Goal: Transaction & Acquisition: Purchase product/service

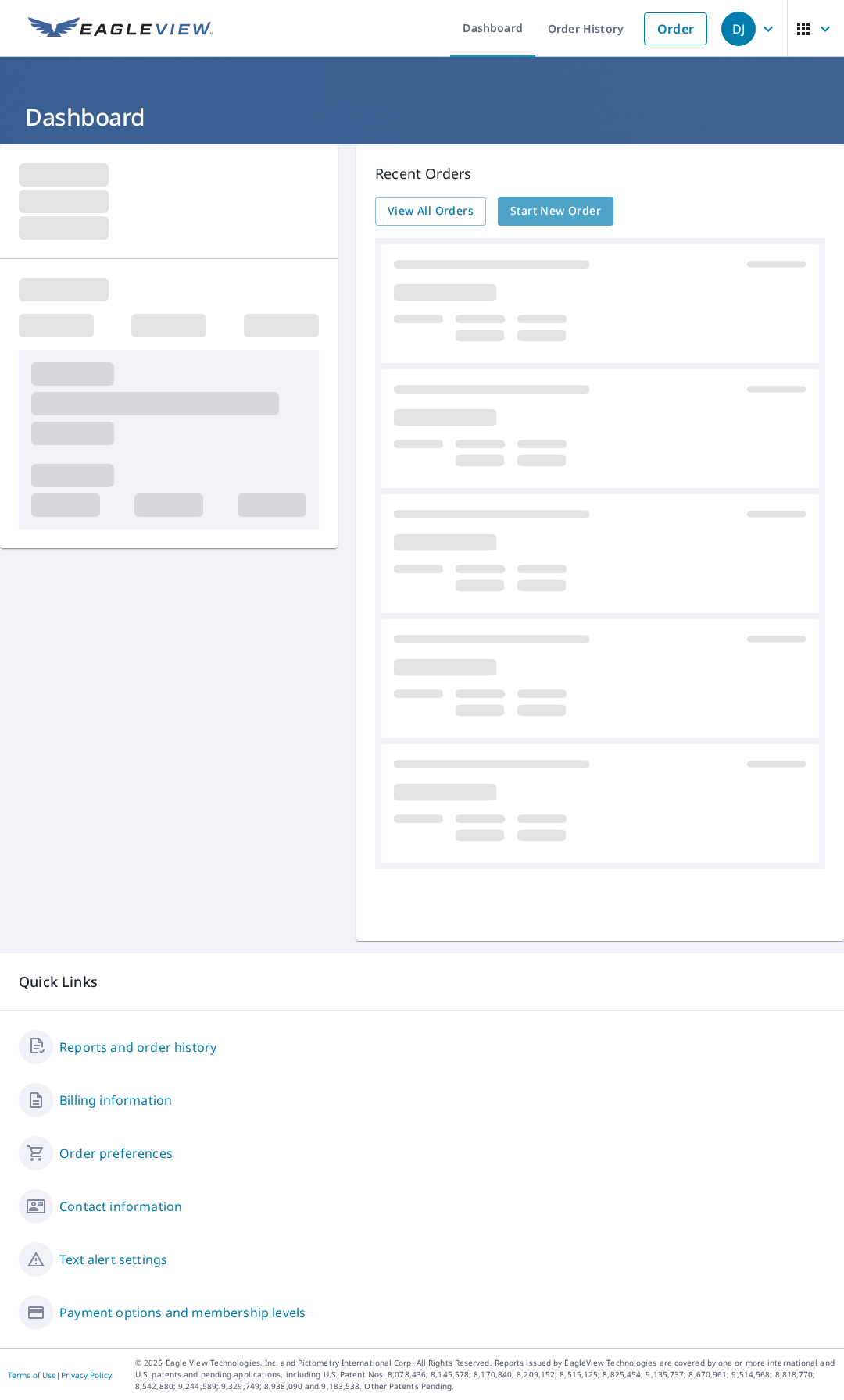
click at [574, 207] on span "Start New Order" at bounding box center [556, 211] width 91 height 20
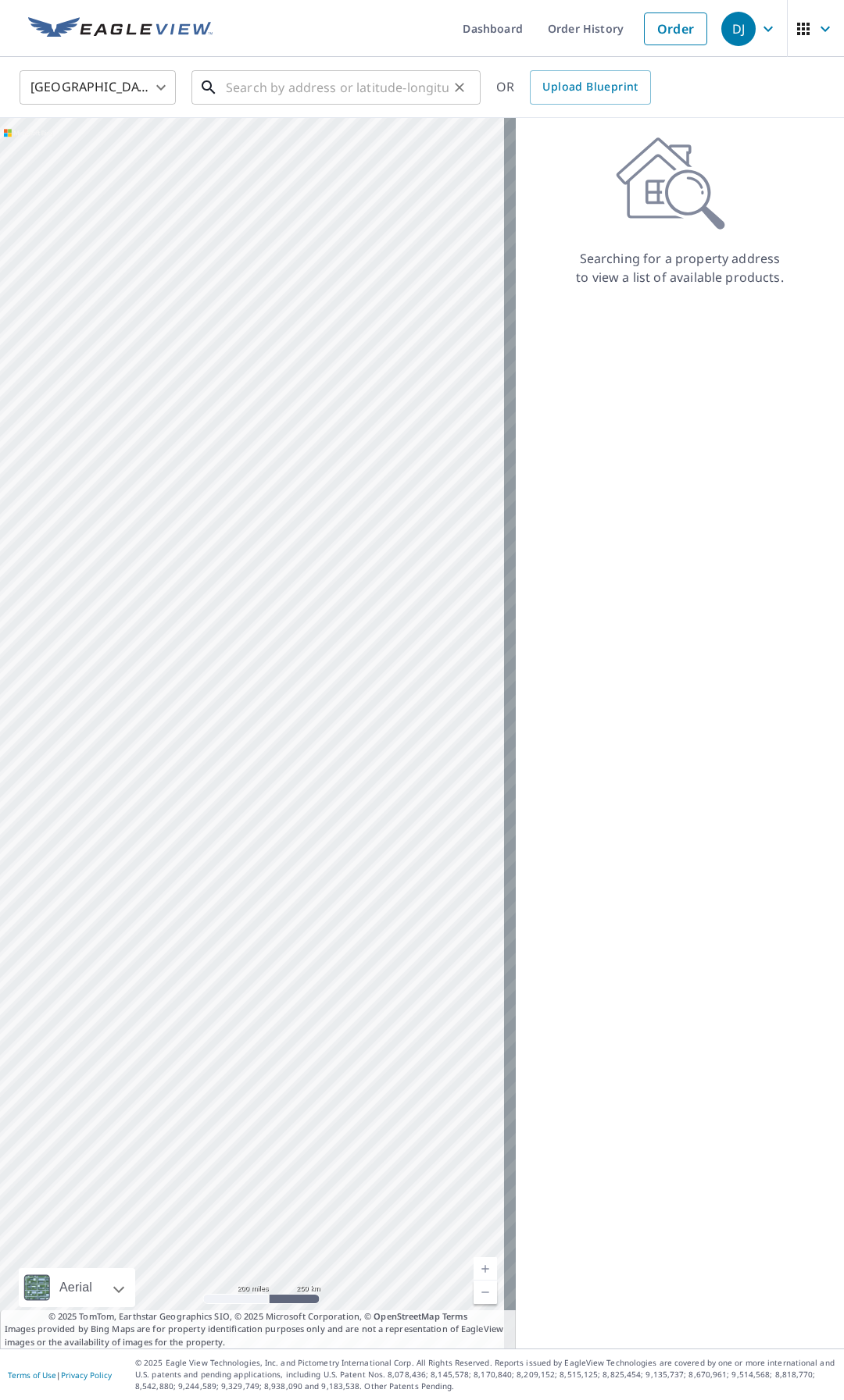
click at [290, 91] on input "text" at bounding box center [337, 87] width 223 height 43
click at [254, 80] on input "text" at bounding box center [337, 87] width 223 height 43
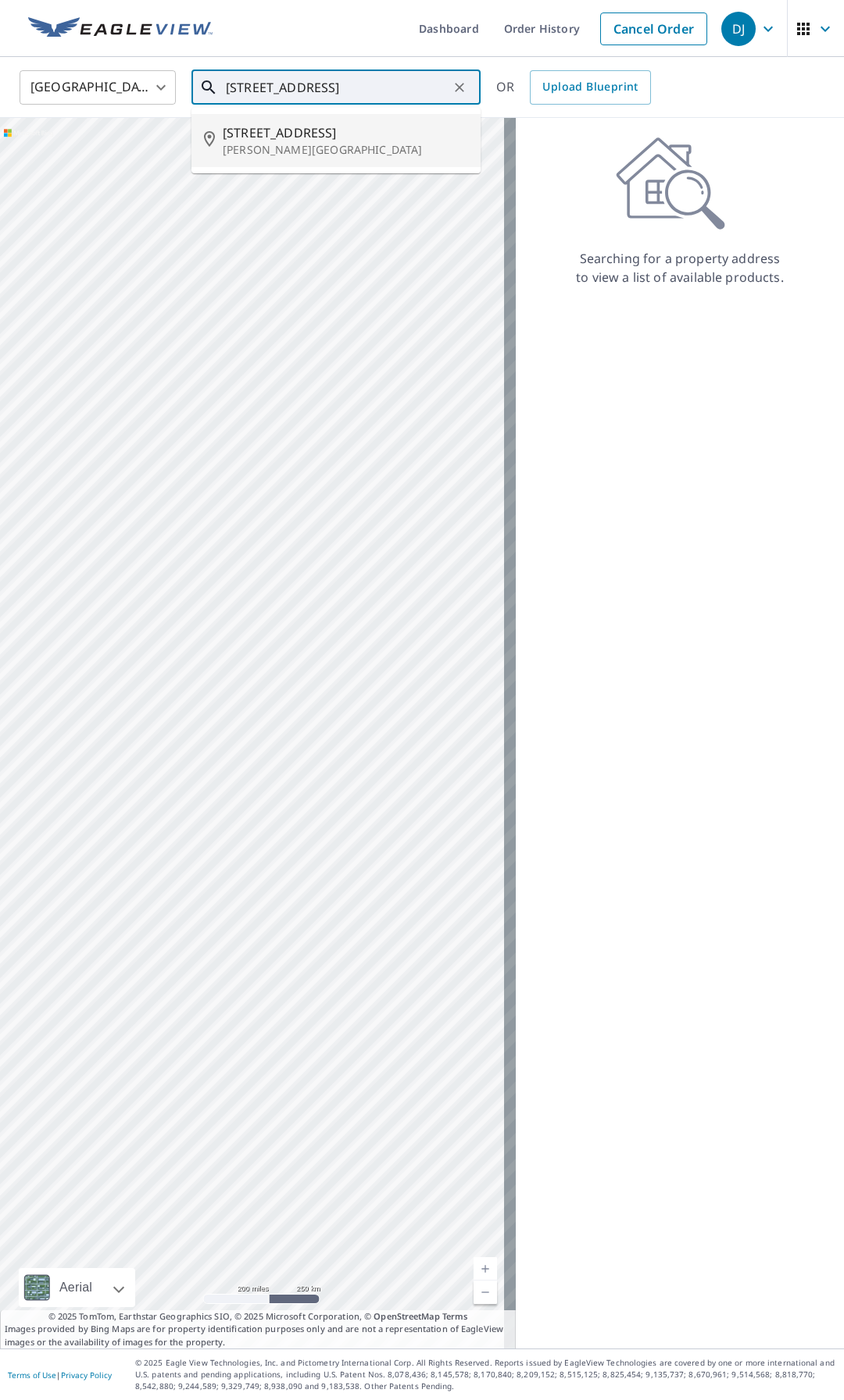
click at [322, 139] on span "[STREET_ADDRESS]" at bounding box center [345, 133] width 245 height 19
type input "[STREET_ADDRESS]"
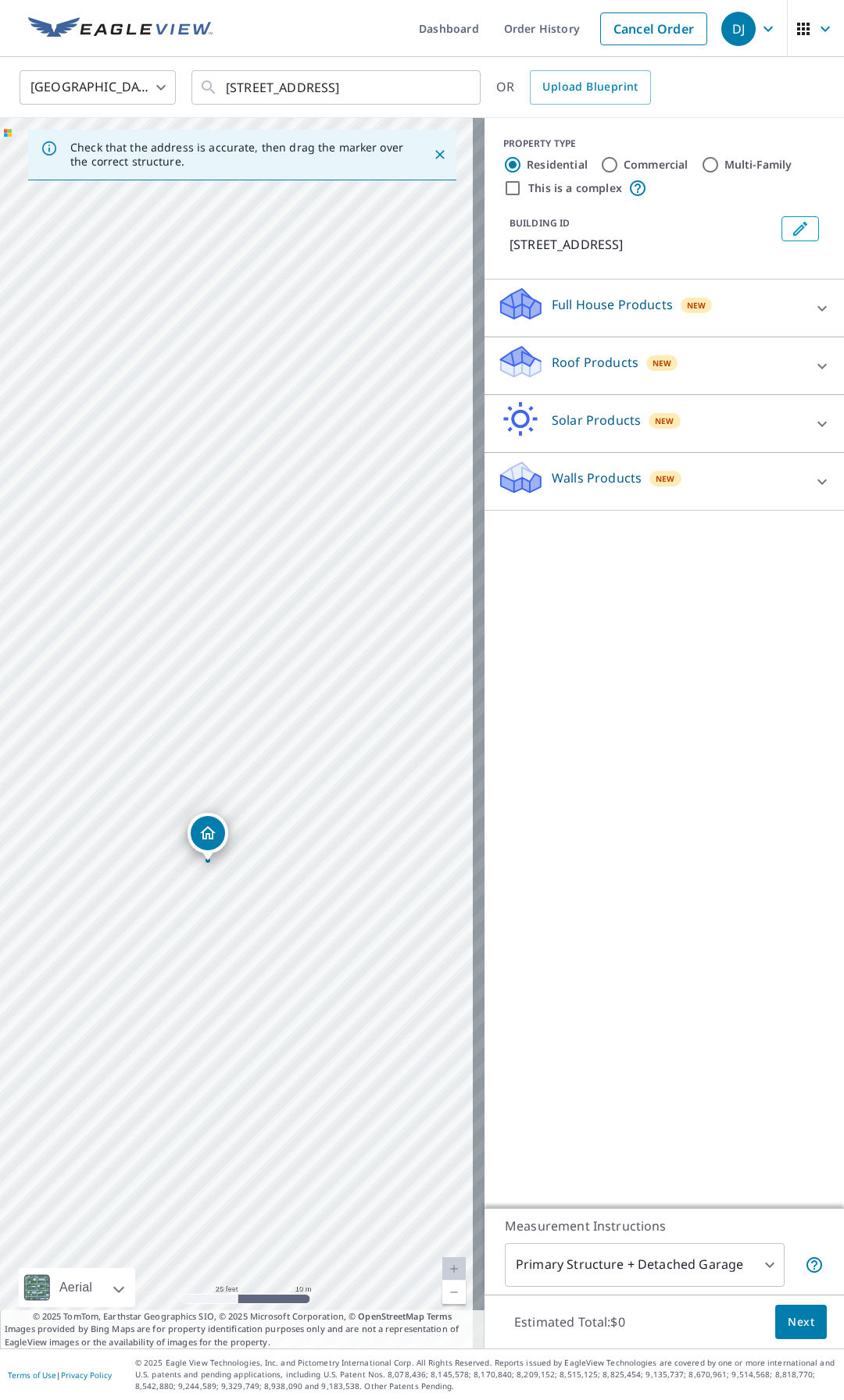
drag, startPoint x: 237, startPoint y: 706, endPoint x: 208, endPoint y: 836, distance: 133.2
click at [803, 477] on div at bounding box center [822, 481] width 37 height 37
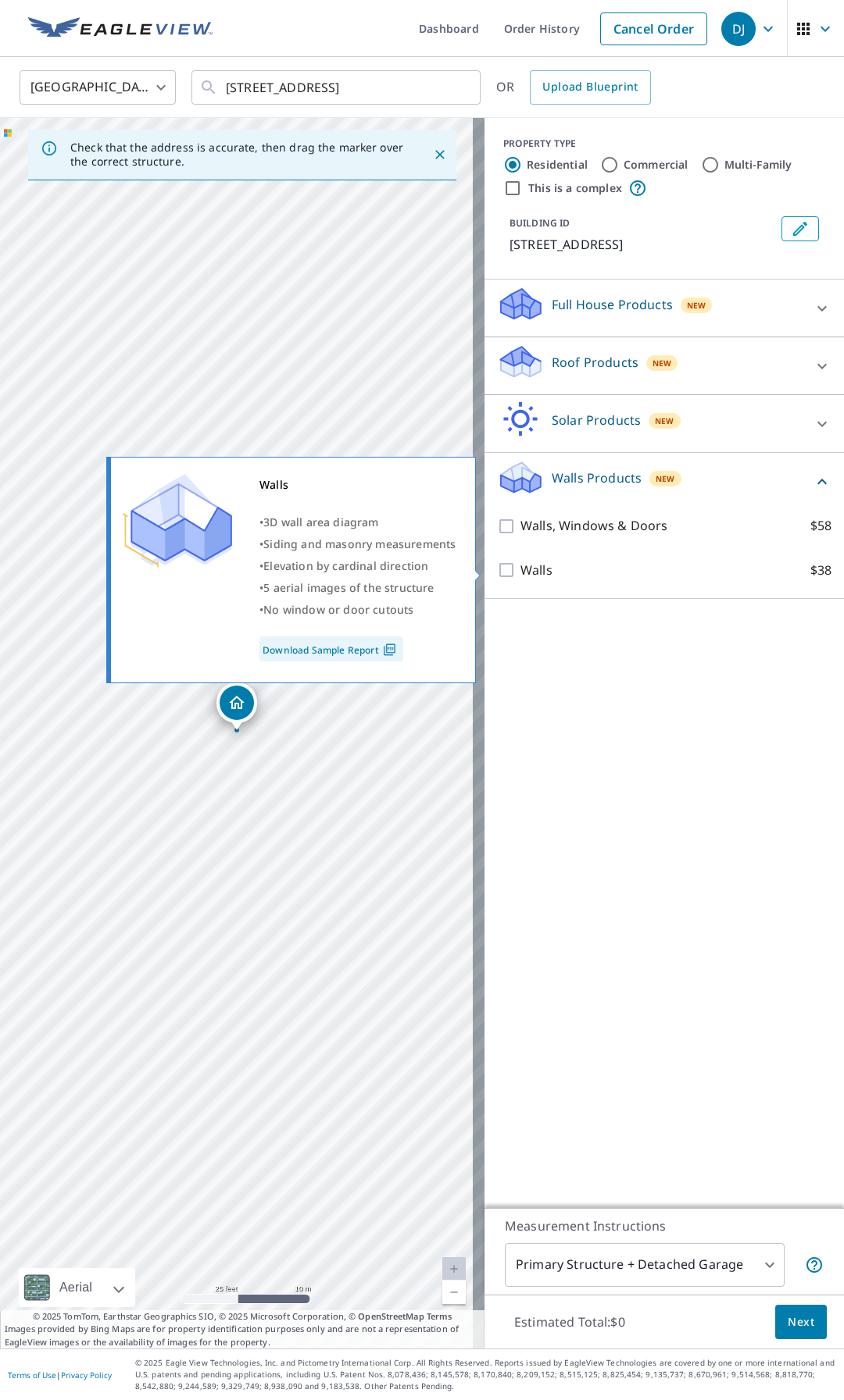
click at [497, 563] on input "Walls $38" at bounding box center [509, 570] width 24 height 19
checkbox input "true"
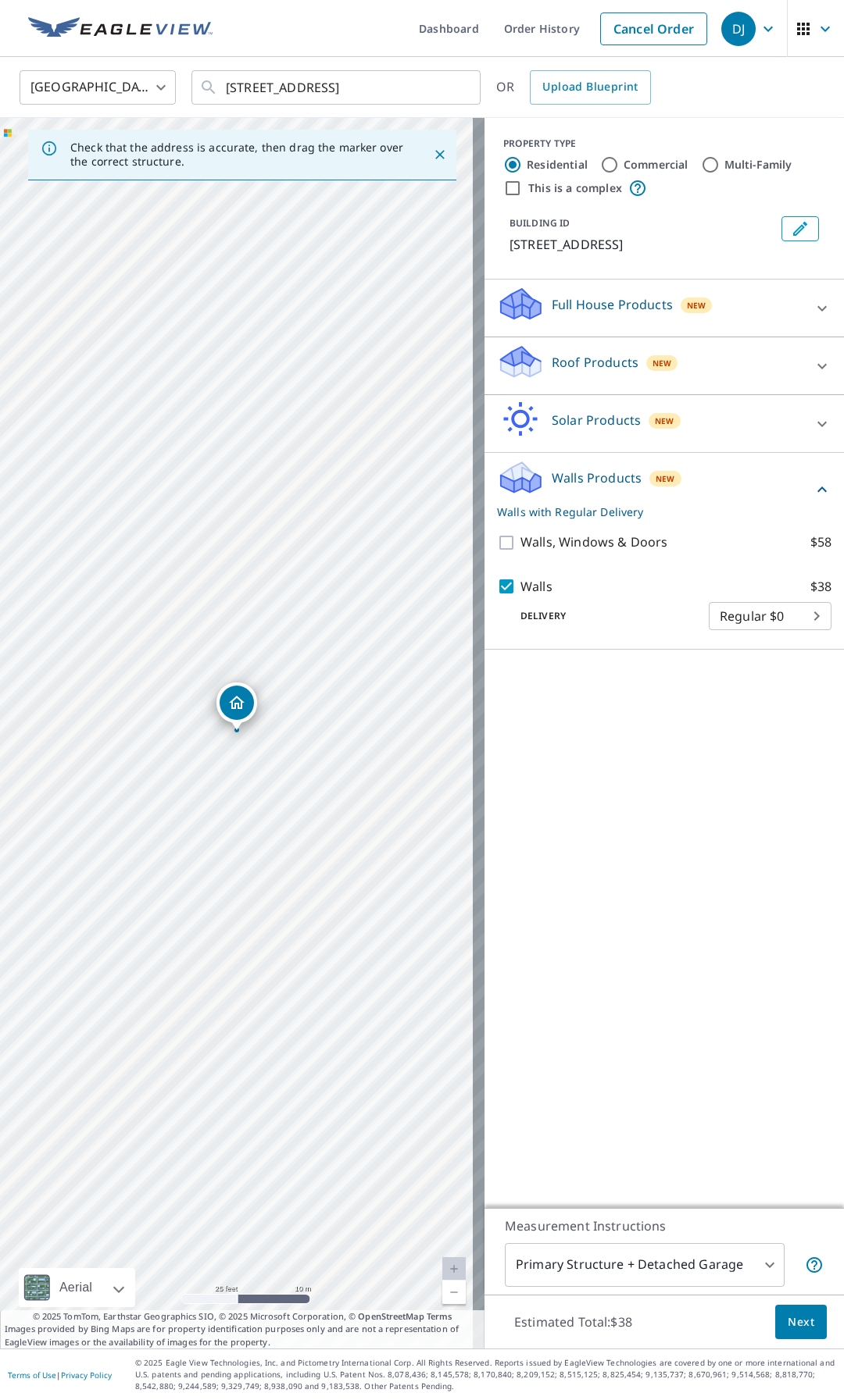
click at [788, 620] on body "DJ DJ Dashboard Order History Cancel Order DJ United States [GEOGRAPHIC_DATA] ​…" at bounding box center [422, 700] width 844 height 1400
click at [793, 619] on ul "Regular $0" at bounding box center [758, 615] width 123 height 41
click at [574, 683] on div at bounding box center [422, 700] width 844 height 1400
click at [750, 1265] on body "DJ DJ Dashboard Order History Cancel Order DJ United States [GEOGRAPHIC_DATA] ​…" at bounding box center [422, 700] width 844 height 1400
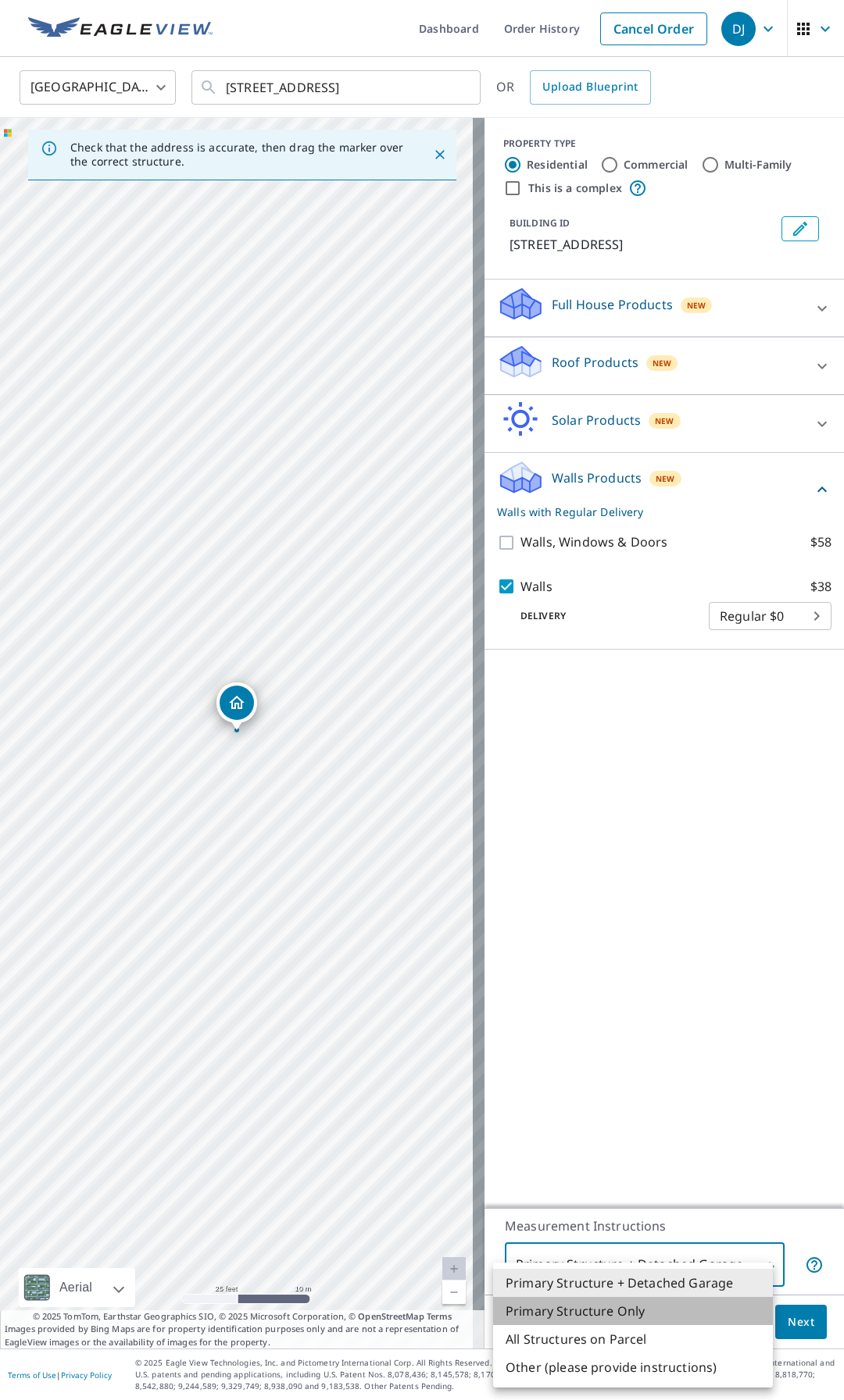
click at [607, 1311] on li "Primary Structure Only" at bounding box center [632, 1311] width 280 height 28
type input "2"
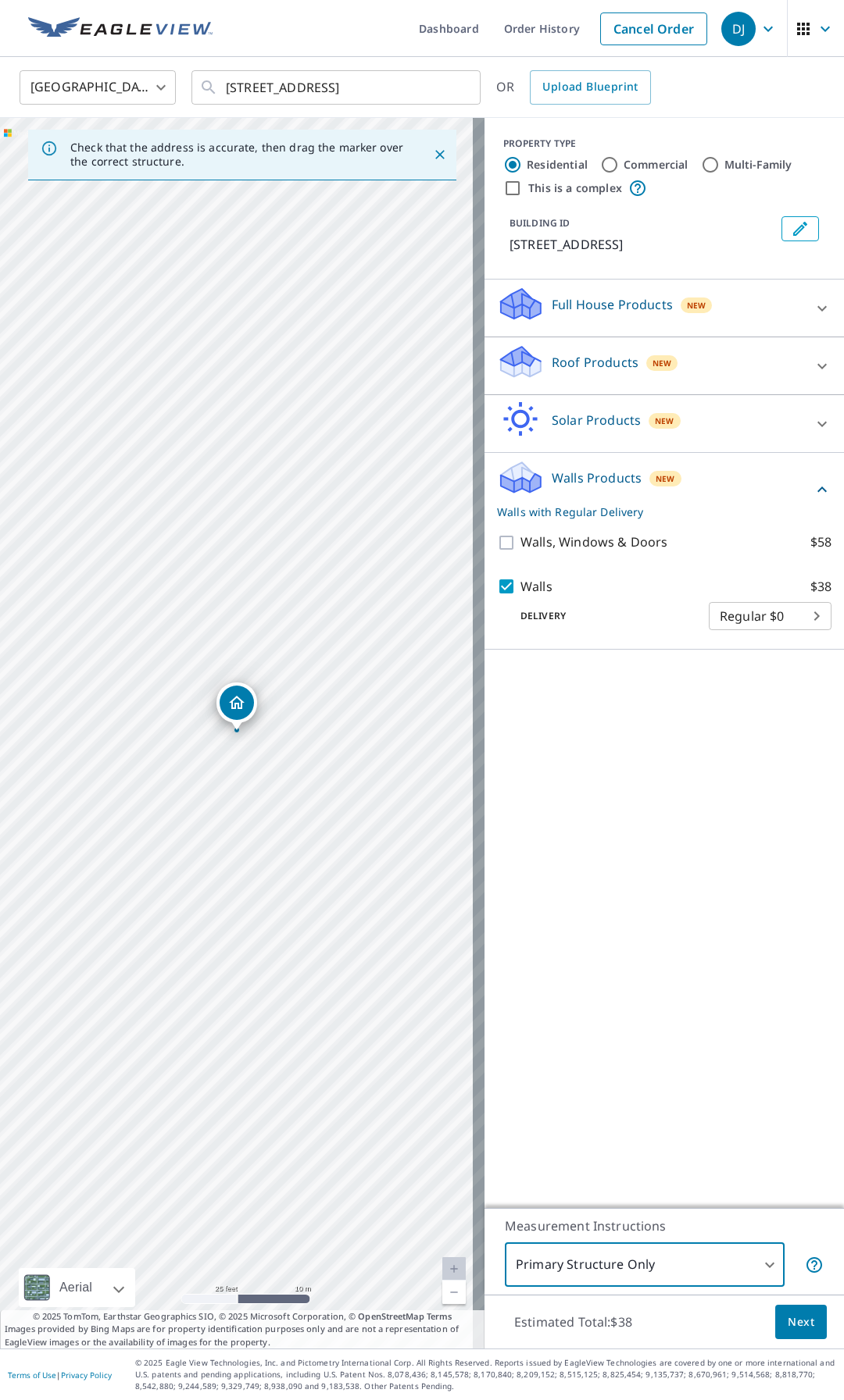
click at [792, 1322] on span "Next" at bounding box center [801, 1322] width 26 height 20
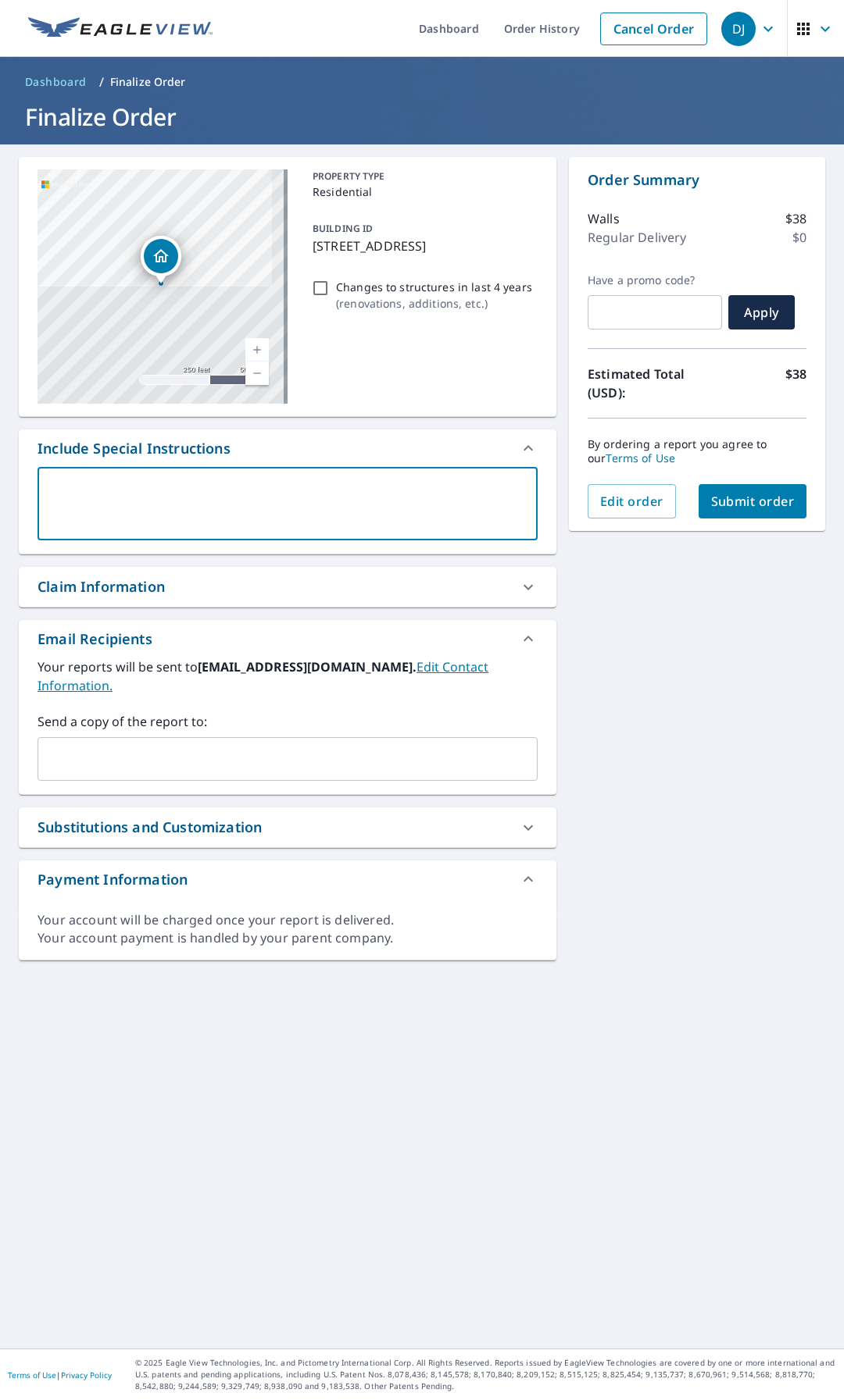
click at [130, 487] on textarea at bounding box center [288, 504] width 478 height 44
type textarea "H"
type textarea "x"
type textarea "Ho"
type textarea "x"
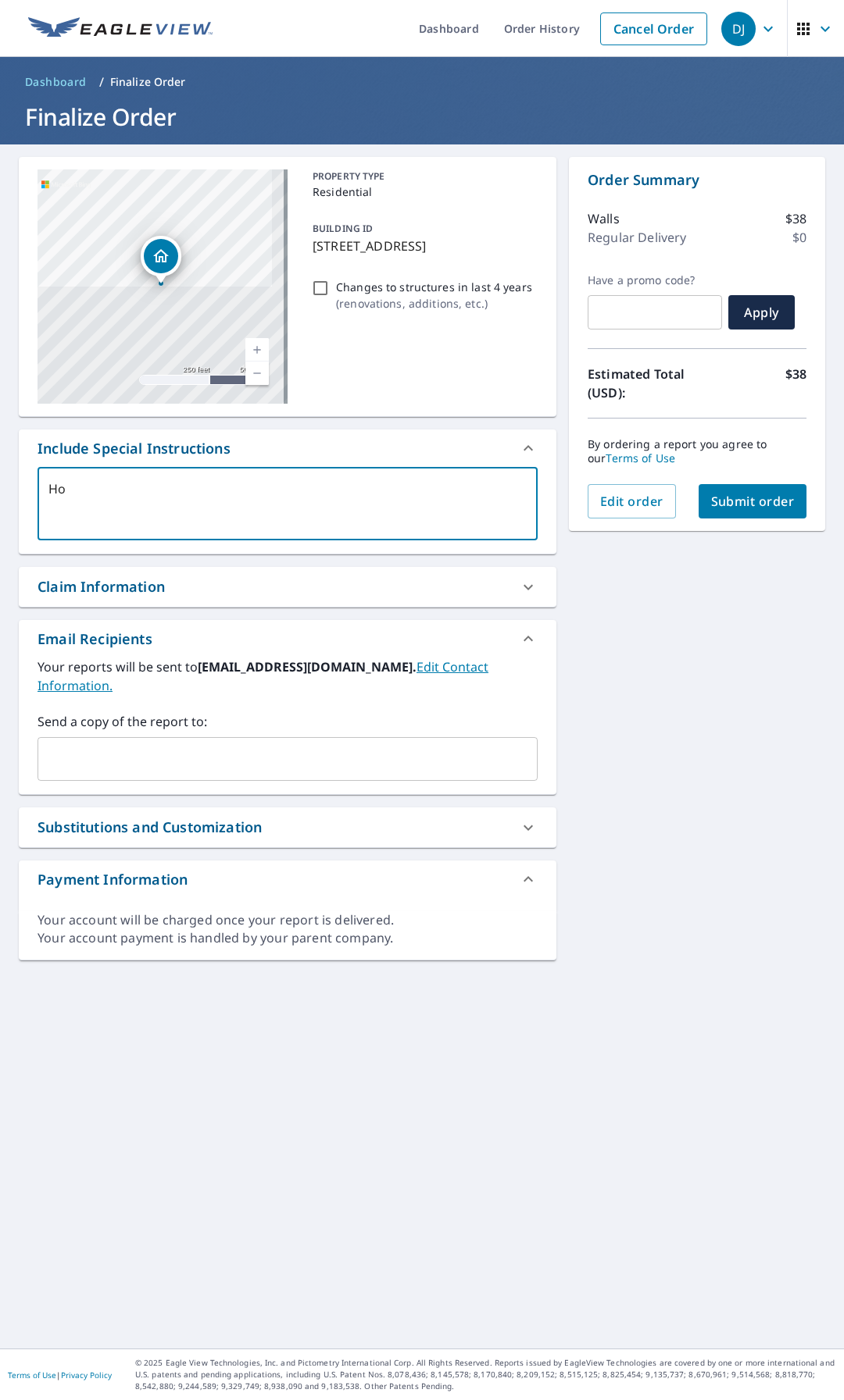
type textarea "Hou"
type textarea "x"
type textarea "Hous"
type textarea "x"
type textarea "House"
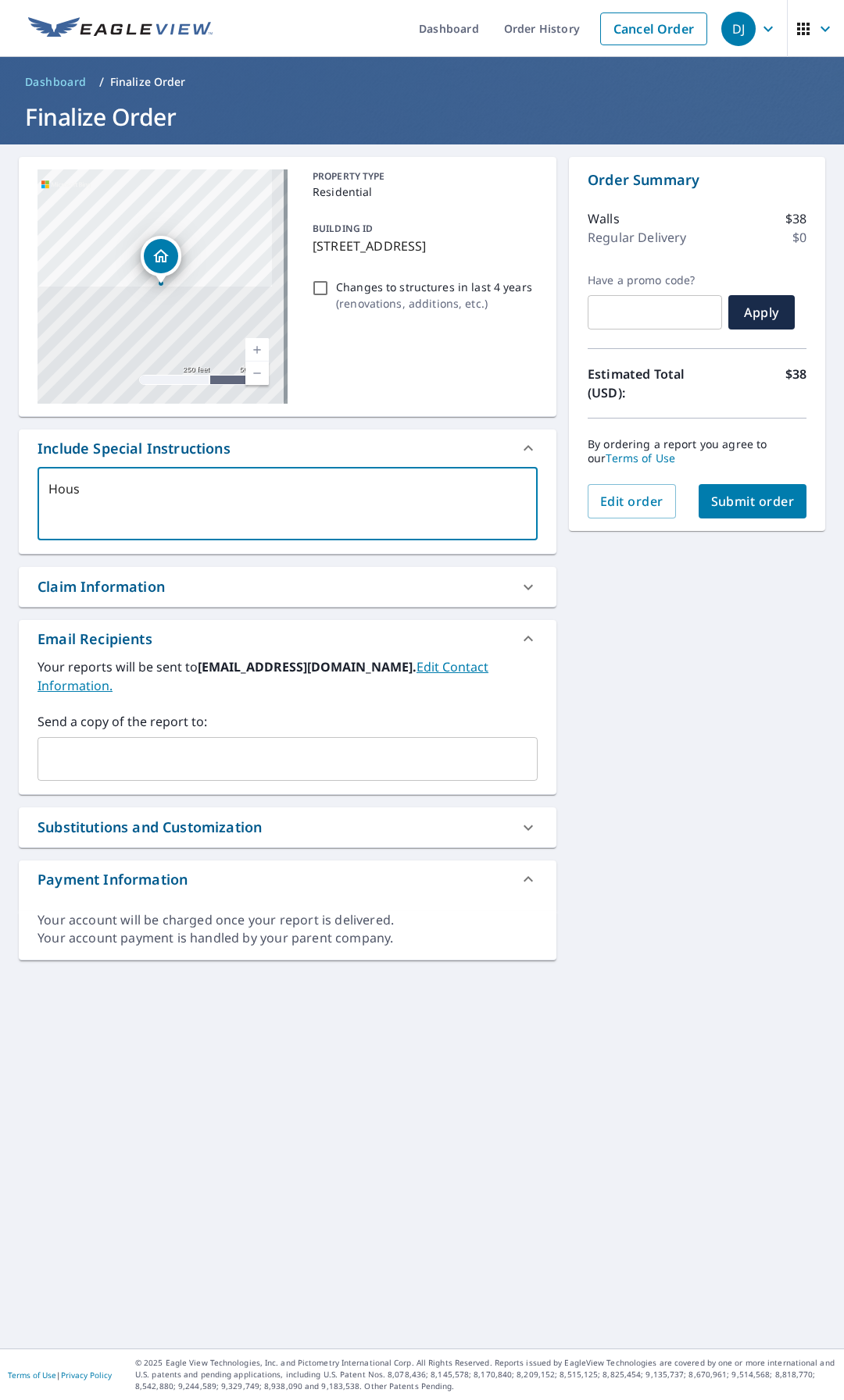
type textarea "x"
type textarea "House"
type textarea "x"
type textarea "House o"
type textarea "x"
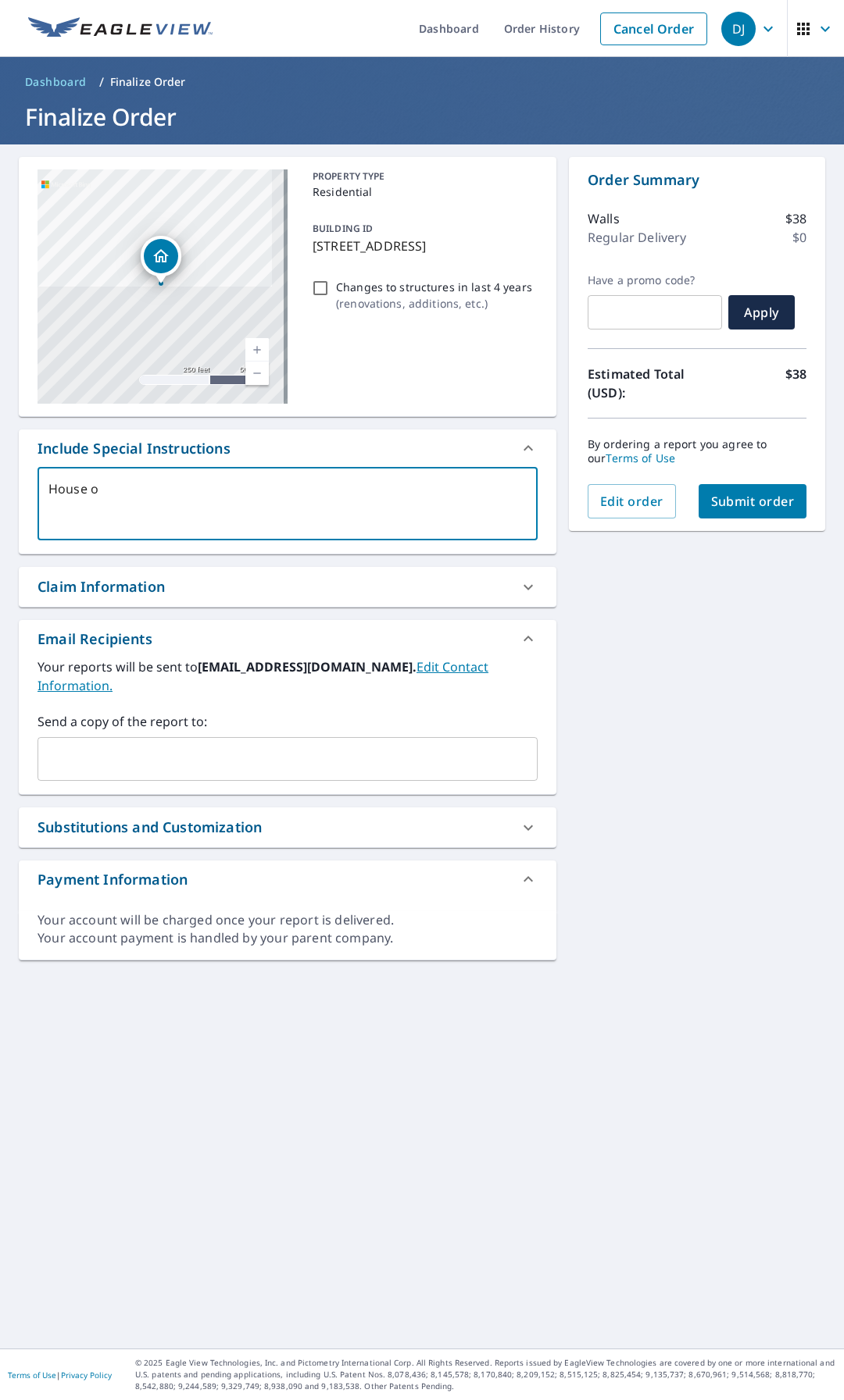
type textarea "House on"
type textarea "x"
type textarea "House onl"
type textarea "x"
type textarea "House only"
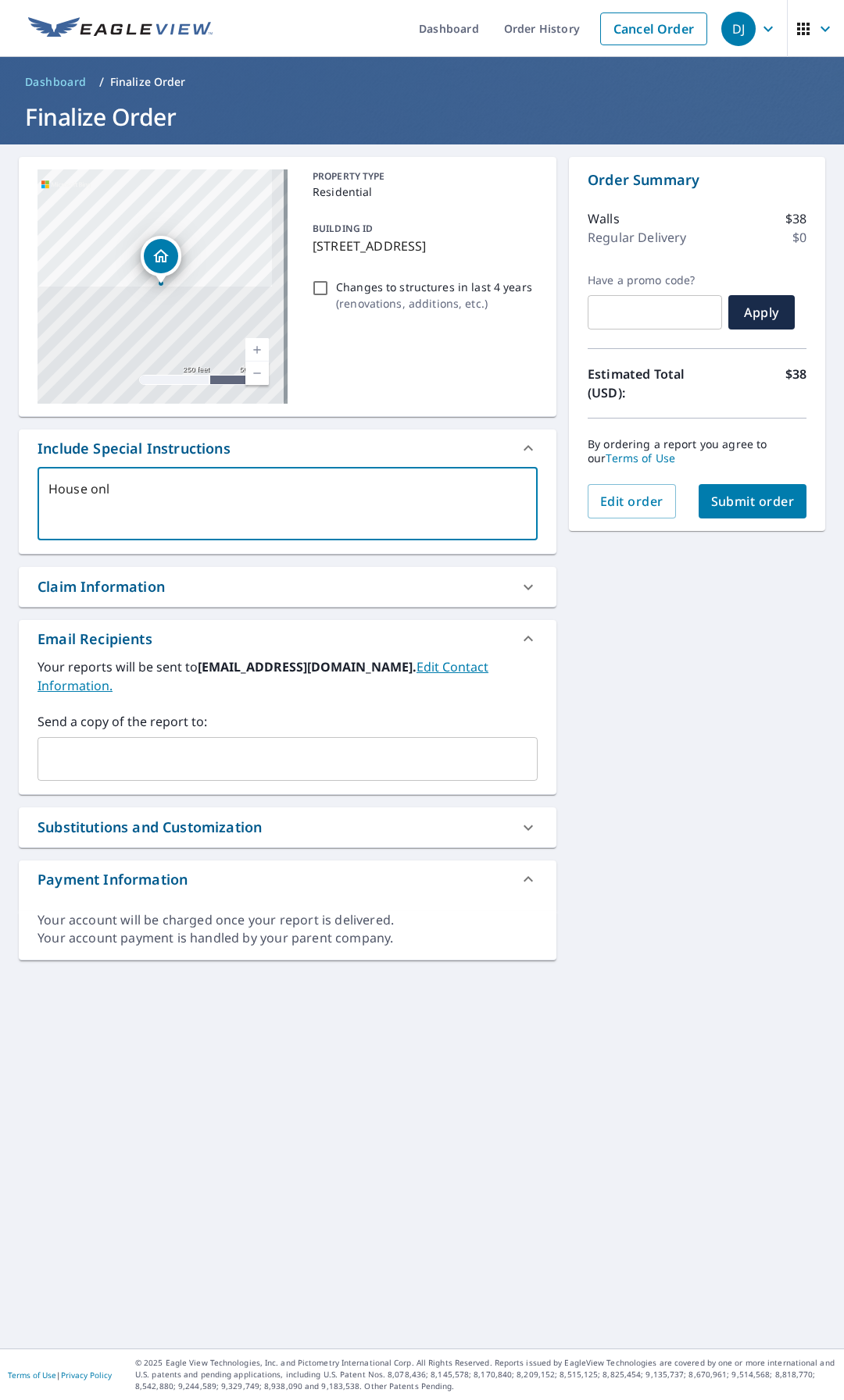
type textarea "x"
type textarea "House only"
type textarea "x"
type textarea "House only p"
type textarea "x"
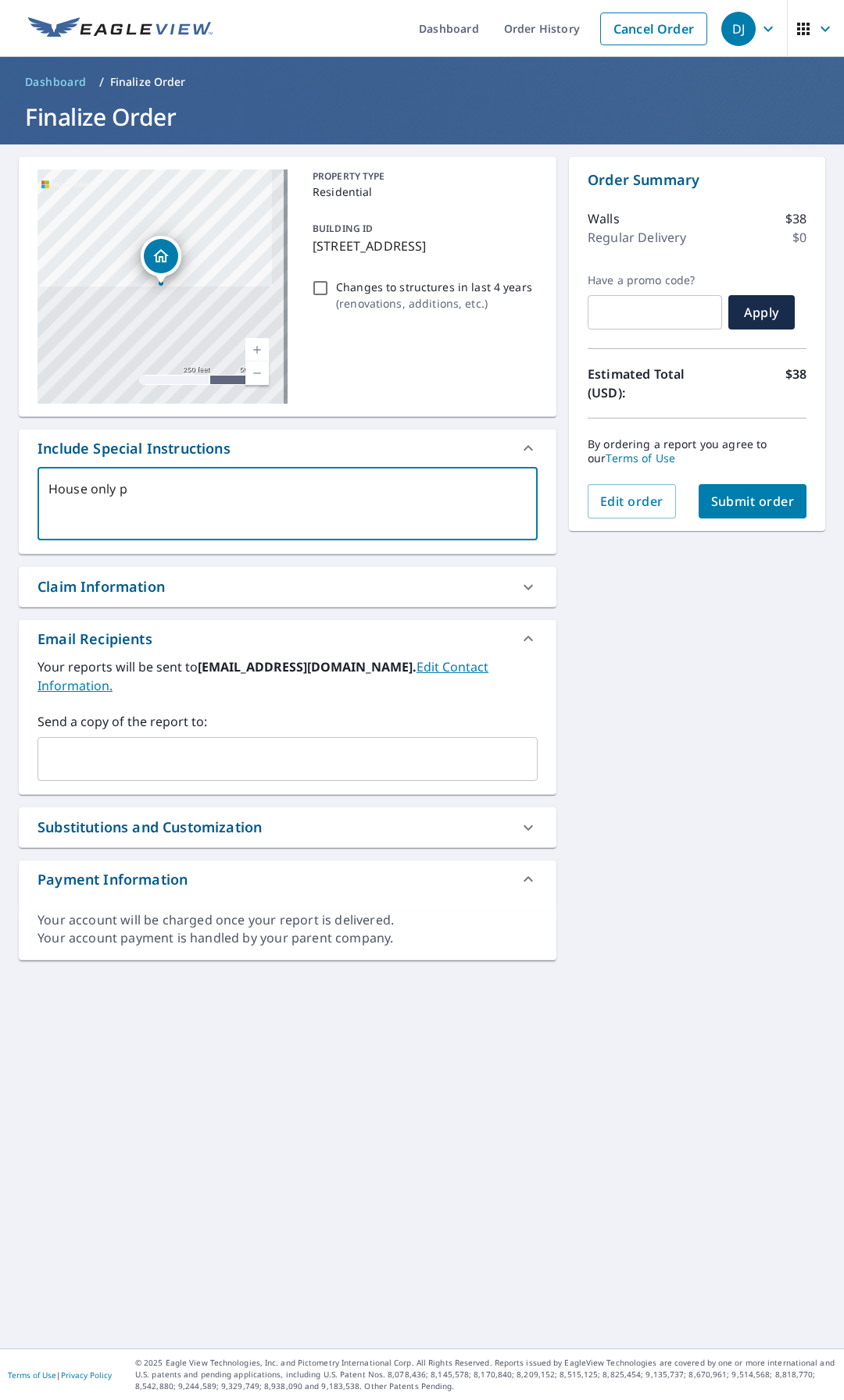
type textarea "House only pl"
type textarea "x"
type textarea "House only ple"
type textarea "x"
type textarea "House only plea"
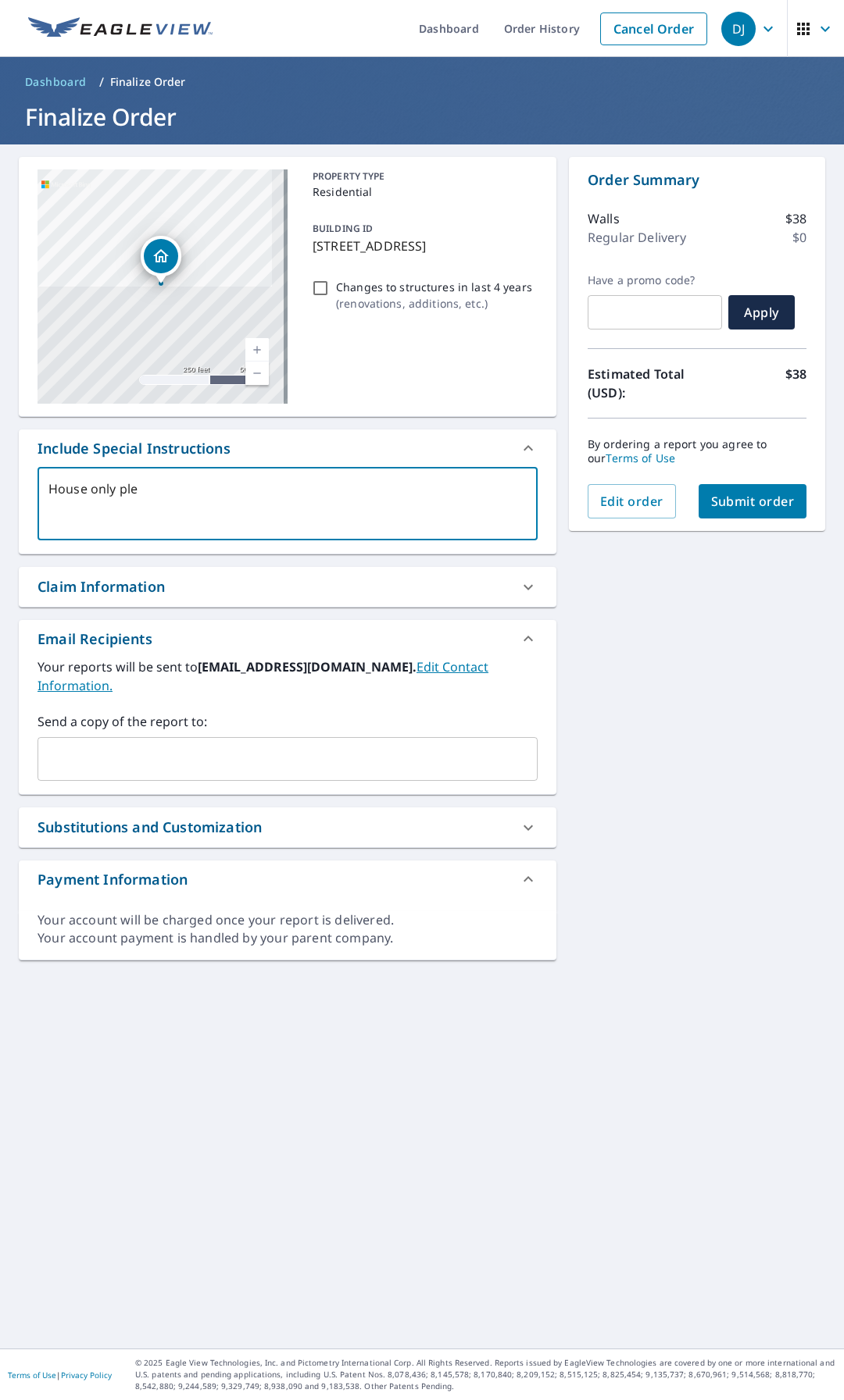
type textarea "x"
type textarea "House only pleas"
type textarea "x"
type textarea "House only please"
type textarea "x"
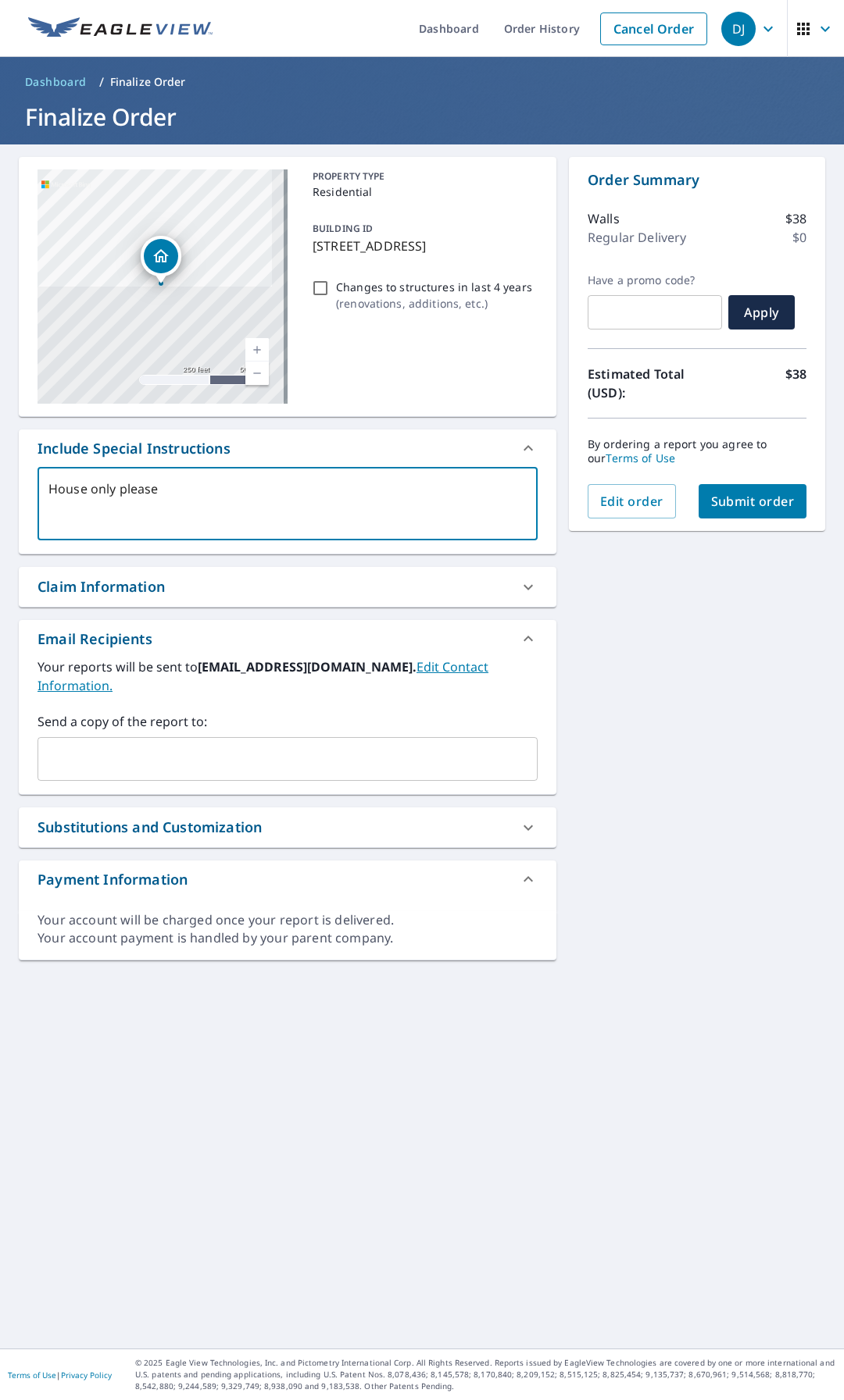
type textarea "House only please"
type textarea "x"
click at [121, 745] on input "text" at bounding box center [276, 759] width 463 height 30
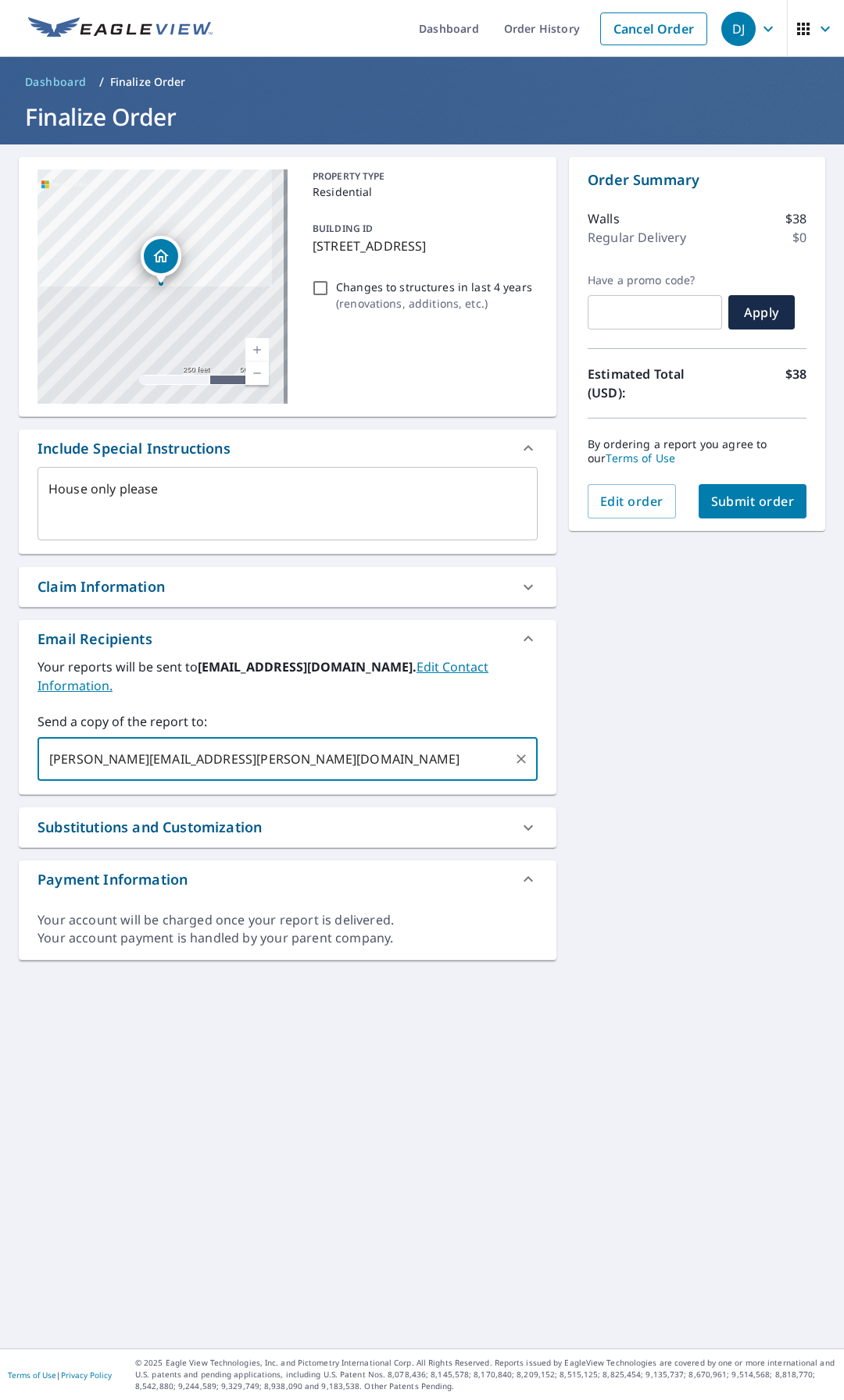
type input "[PERSON_NAME][EMAIL_ADDRESS][PERSON_NAME][DOMAIN_NAME]"
type textarea "x"
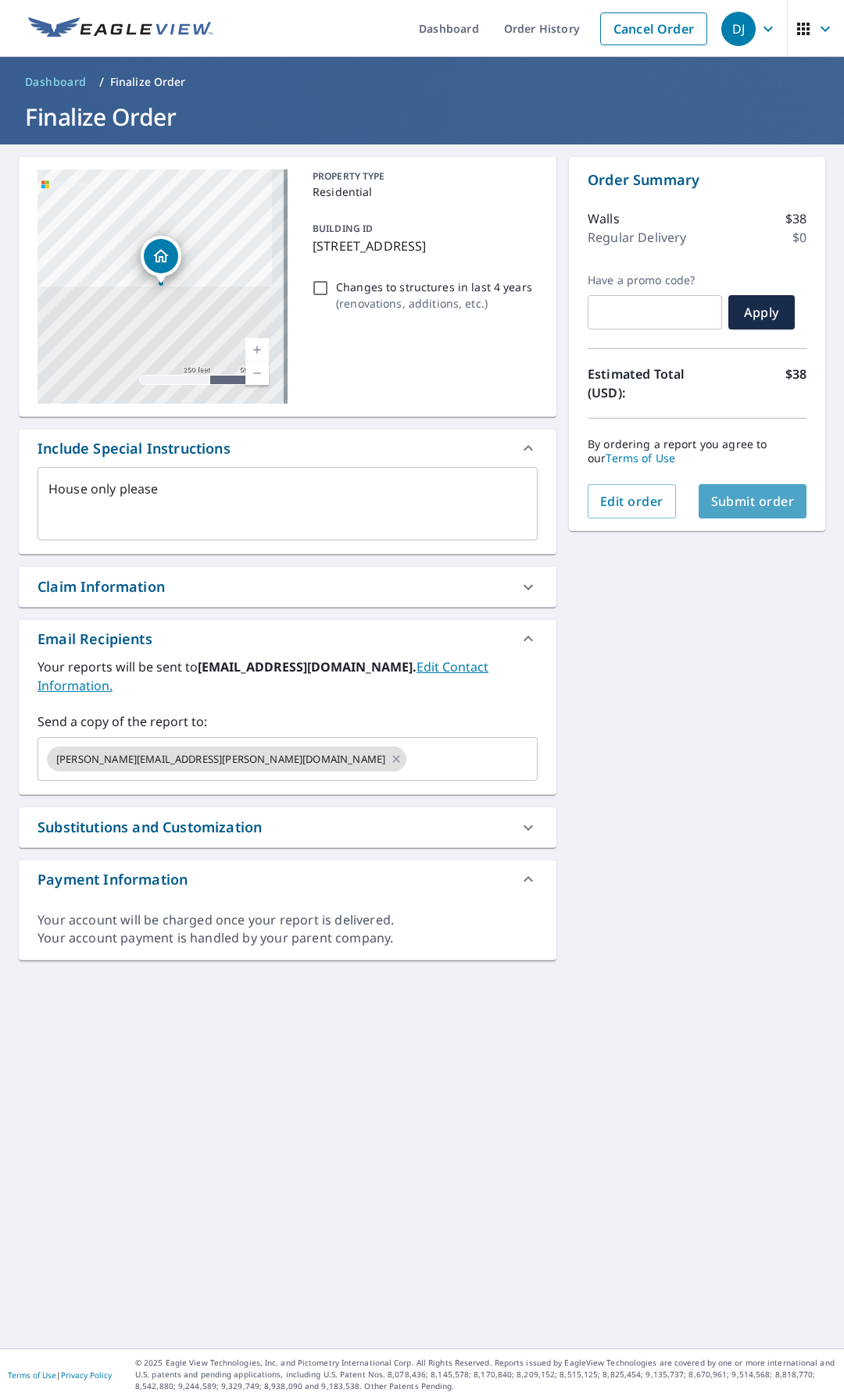
click at [743, 494] on span "Submit order" at bounding box center [753, 501] width 83 height 17
type textarea "x"
